Goal: Communication & Community: Answer question/provide support

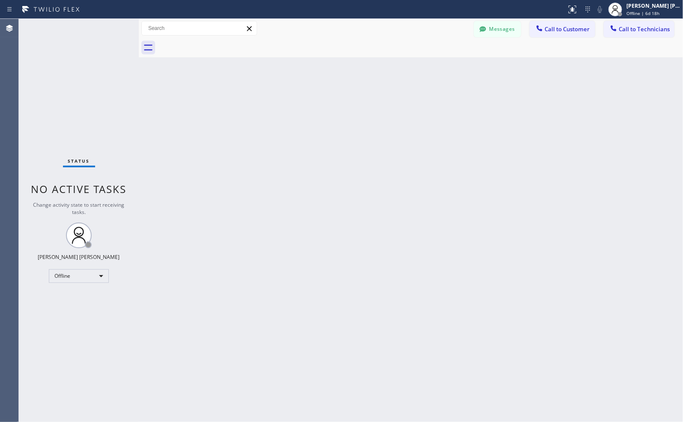
click at [607, 266] on div "Back to Dashboard Change Sender ID Customers Technicians KD Krissy Do [DATE] 02…" at bounding box center [411, 221] width 544 height 404
click at [660, 37] on div "Messages Call to Customer Call to Technicians Outbound call Location Search loc…" at bounding box center [411, 28] width 544 height 19
click at [660, 33] on button "Call to Technicians" at bounding box center [639, 29] width 71 height 16
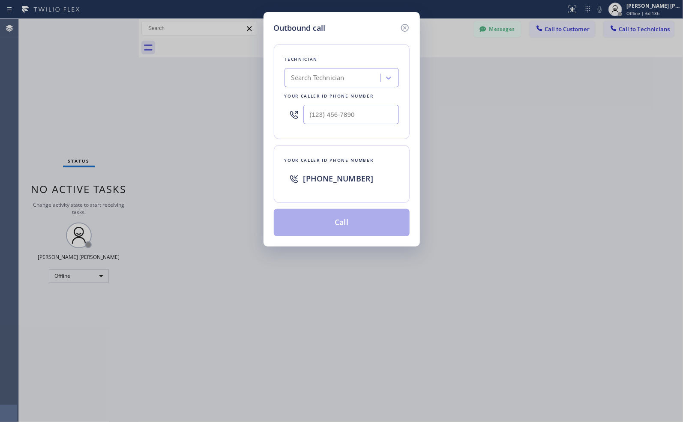
click at [340, 82] on div "Search Technician" at bounding box center [317, 78] width 53 height 10
type input "charan"
click at [336, 102] on div "[PERSON_NAME]" at bounding box center [341, 95] width 114 height 15
type input "[PHONE_NUMBER]"
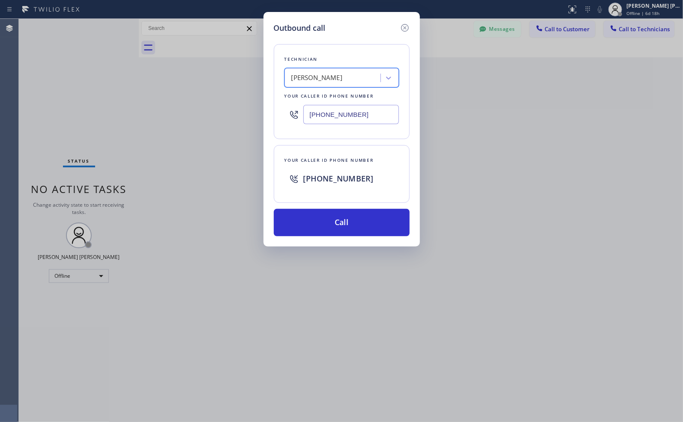
click at [343, 114] on input "[PHONE_NUMBER]" at bounding box center [351, 114] width 96 height 19
